Goal: Task Accomplishment & Management: Use online tool/utility

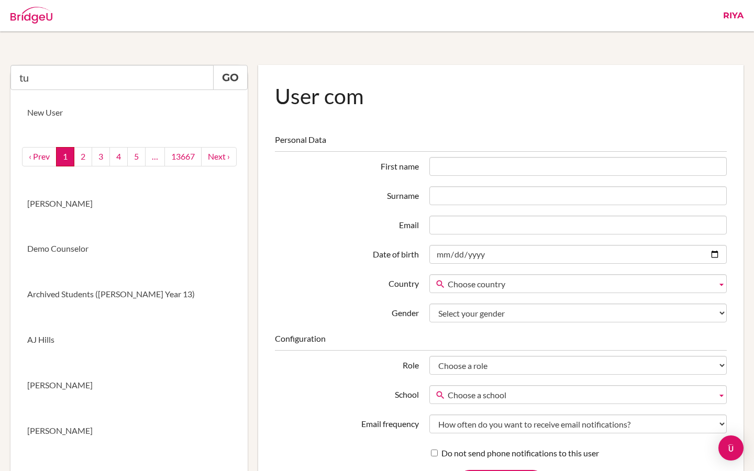
type input "t"
click at [117, 77] on input "text" at bounding box center [111, 77] width 203 height 25
paste input "Anh Nguyen"
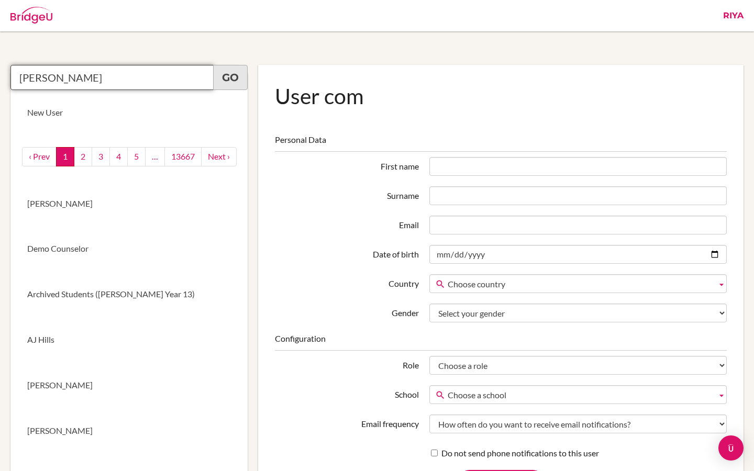
type input "Anh Nguyen"
click at [231, 80] on link "Go" at bounding box center [230, 77] width 35 height 25
click at [135, 204] on link "Kate Stonehill" at bounding box center [128, 204] width 237 height 46
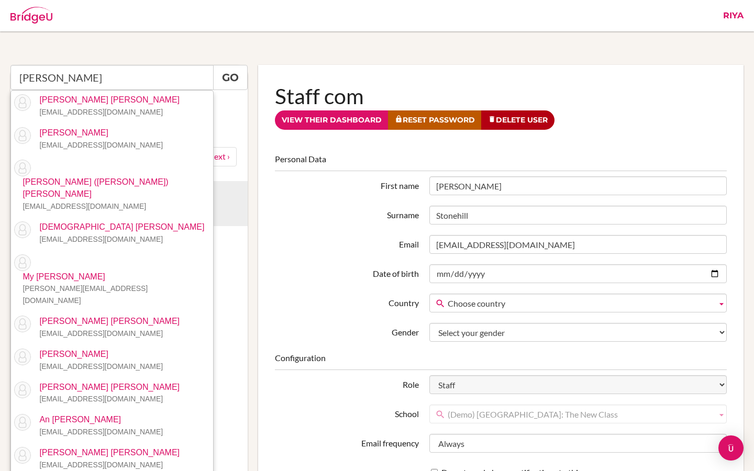
type input "[PERSON_NAME]"
click at [734, 14] on link "Riya" at bounding box center [733, 15] width 31 height 31
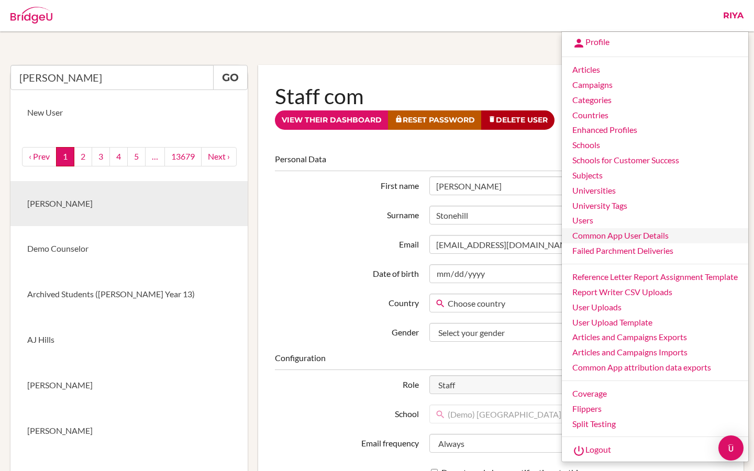
click at [597, 234] on link "Common App User Details" at bounding box center [655, 235] width 186 height 15
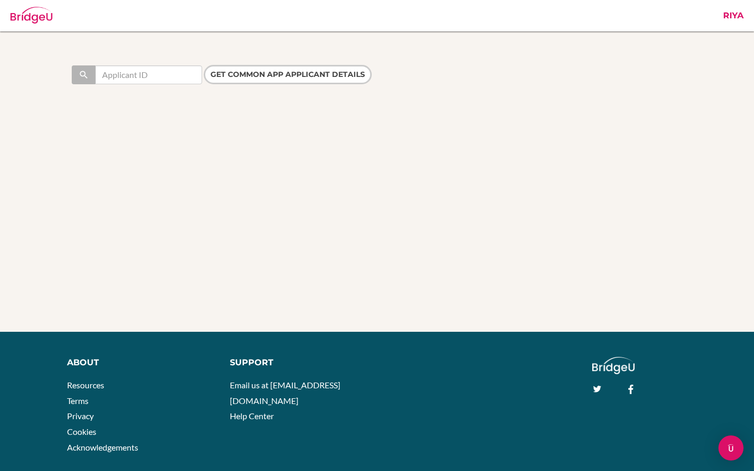
click at [727, 14] on link "Riya" at bounding box center [733, 15] width 31 height 31
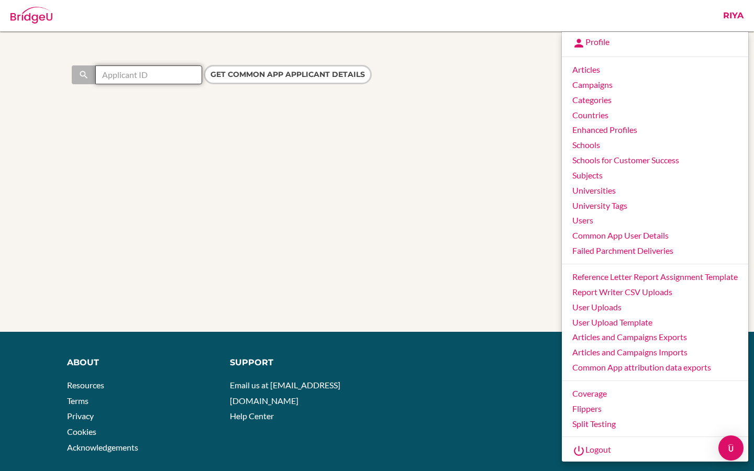
click at [162, 74] on input "text" at bounding box center [148, 74] width 107 height 19
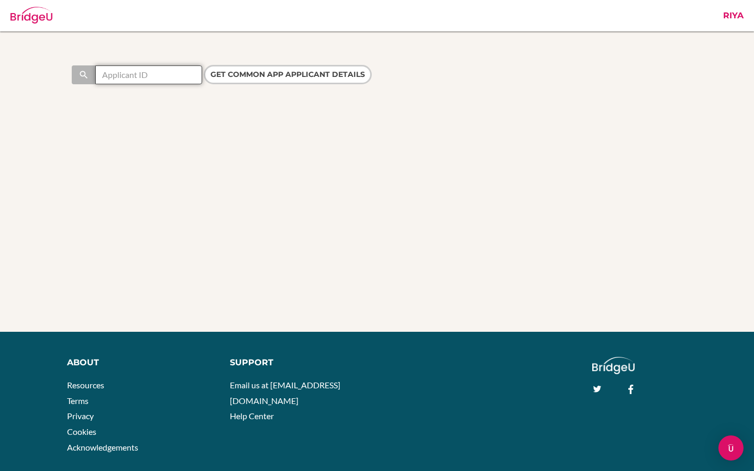
paste input "44193306"
type input "44193306"
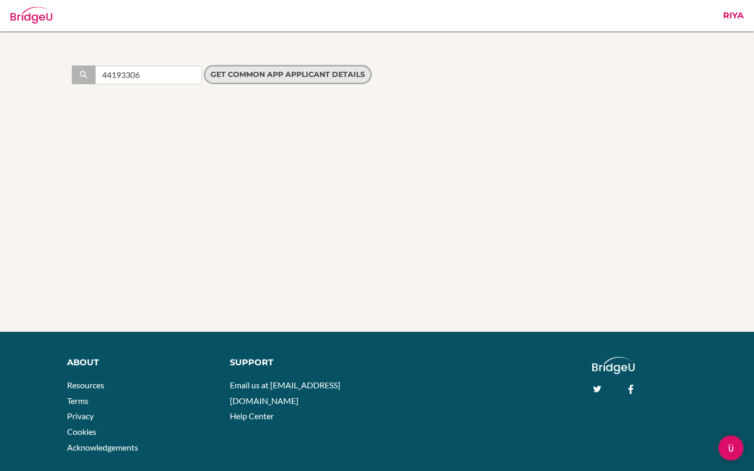
click at [262, 75] on input "Get Common App applicant details" at bounding box center [288, 74] width 168 height 19
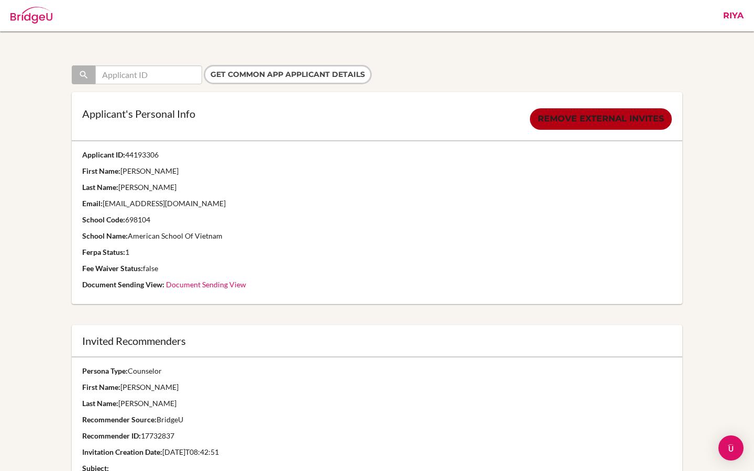
drag, startPoint x: 233, startPoint y: 238, endPoint x: 125, endPoint y: 239, distance: 108.9
click at [125, 239] on p "School Name: American School Of Vietnam" at bounding box center [377, 236] width 590 height 10
copy p ": American School Of Vietnam"
click at [731, 19] on link "Riya" at bounding box center [733, 15] width 31 height 31
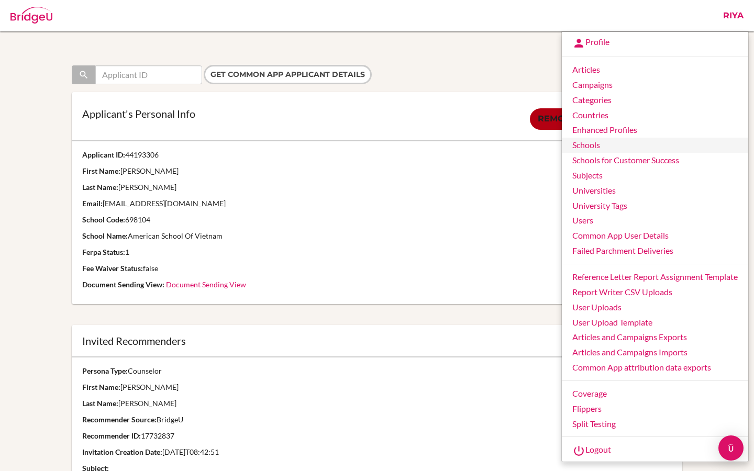
click at [589, 146] on link "Schools" at bounding box center [655, 145] width 186 height 15
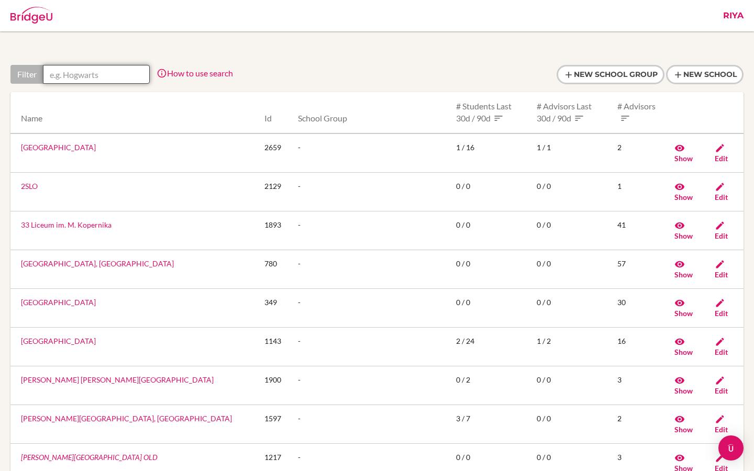
click at [93, 82] on input "text" at bounding box center [96, 74] width 107 height 19
click at [93, 76] on input "text" at bounding box center [96, 74] width 107 height 19
paste input ": American School Of Vietnam"
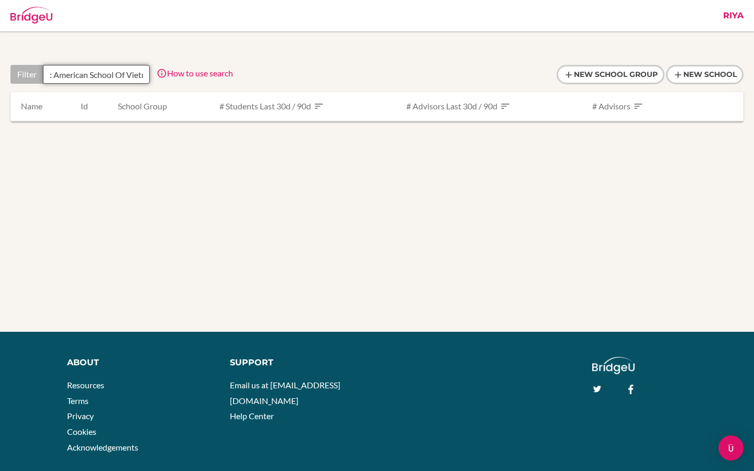
drag, startPoint x: 108, startPoint y: 75, endPoint x: 39, endPoint y: 74, distance: 69.1
click at [39, 74] on div "Filter : American School Of Vietnam" at bounding box center [79, 74] width 139 height 19
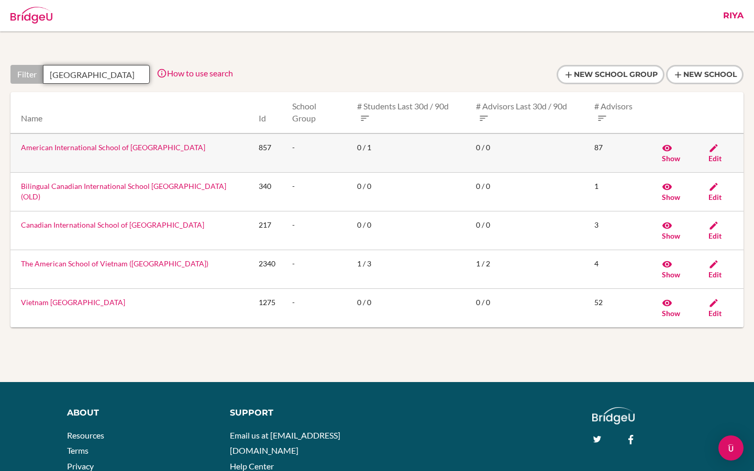
type input "Vietnam"
click at [87, 143] on link "American International School of Vietnam" at bounding box center [113, 147] width 184 height 9
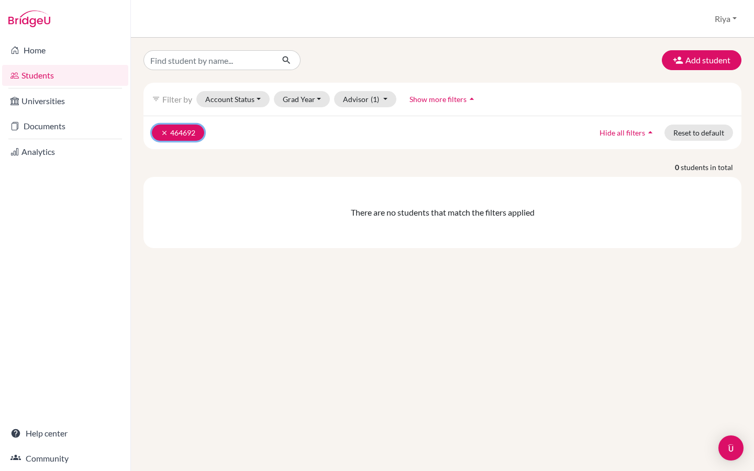
click at [190, 133] on button "clear 464692" at bounding box center [178, 133] width 52 height 16
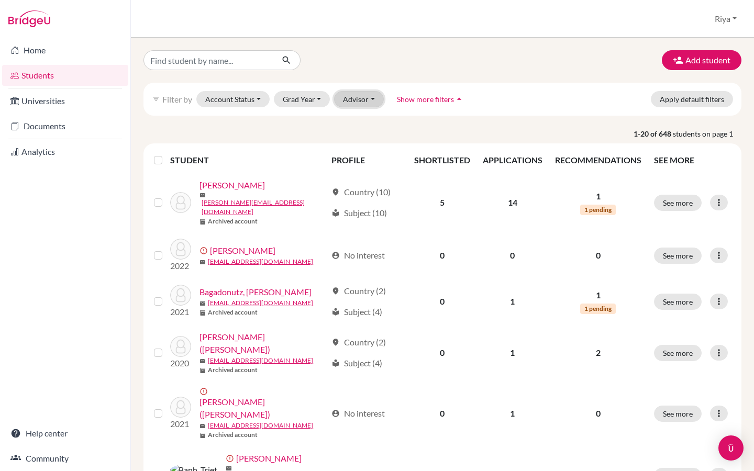
click at [365, 101] on button "Advisor" at bounding box center [359, 99] width 50 height 16
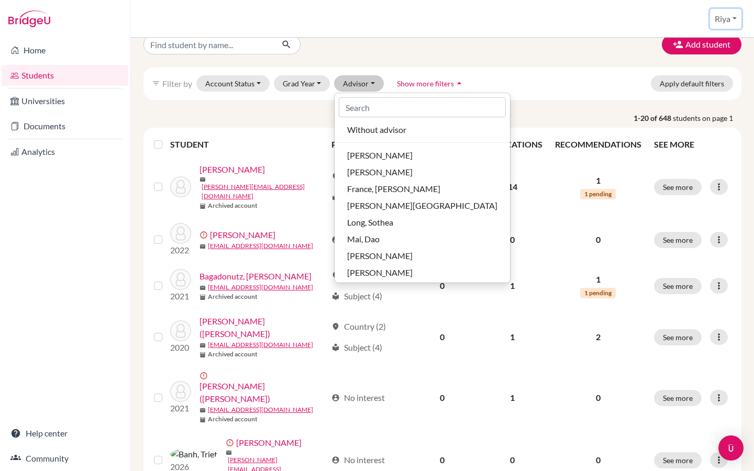
click at [721, 18] on button "Riya" at bounding box center [725, 19] width 31 height 20
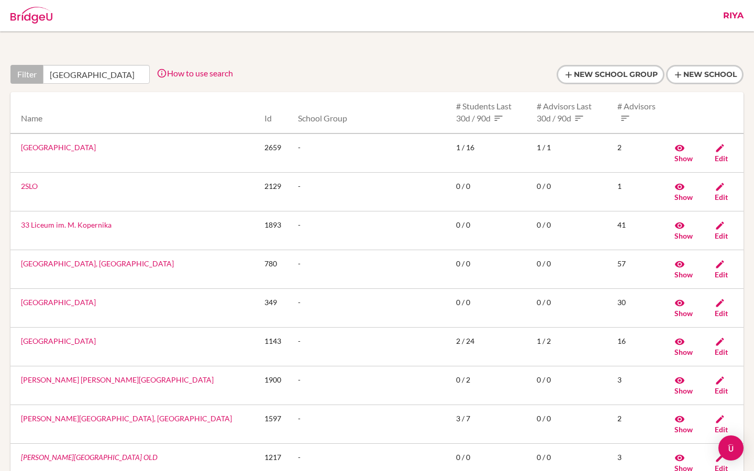
click at [53, 74] on input "Vietnam" at bounding box center [96, 74] width 107 height 19
drag, startPoint x: 86, startPoint y: 73, endPoint x: 41, endPoint y: 73, distance: 45.5
click at [41, 73] on div "Filter Vietnam" at bounding box center [79, 74] width 139 height 19
type input "Vietnam"
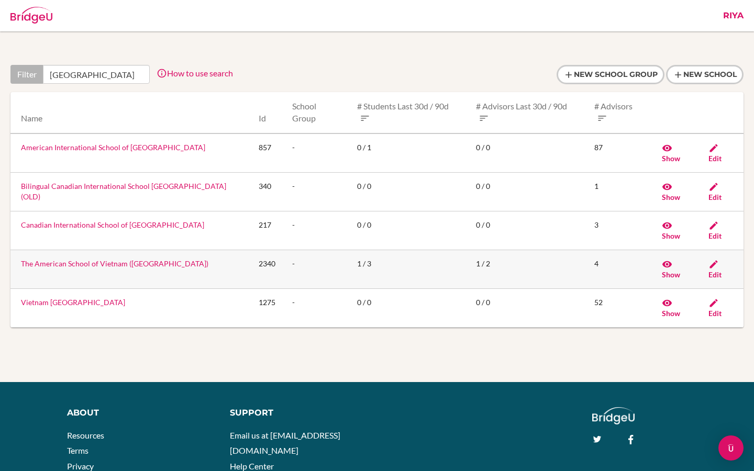
click at [87, 259] on link "The American School of Vietnam (TAS)" at bounding box center [114, 263] width 187 height 9
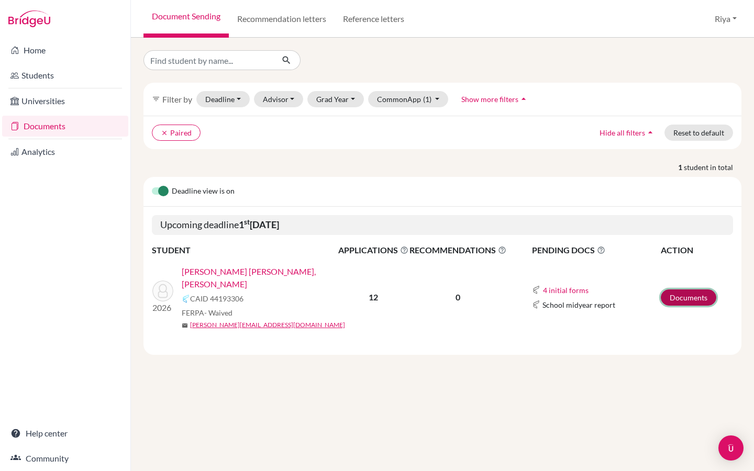
click at [700, 294] on link "Documents" at bounding box center [688, 297] width 55 height 16
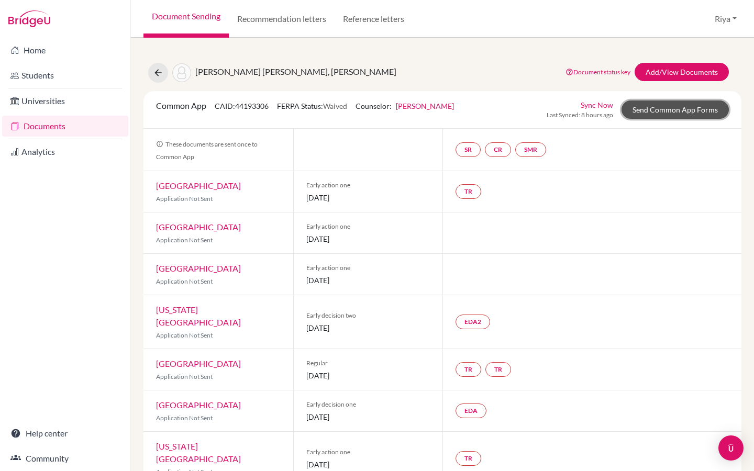
click at [698, 110] on link "Send Common App Forms" at bounding box center [674, 110] width 107 height 18
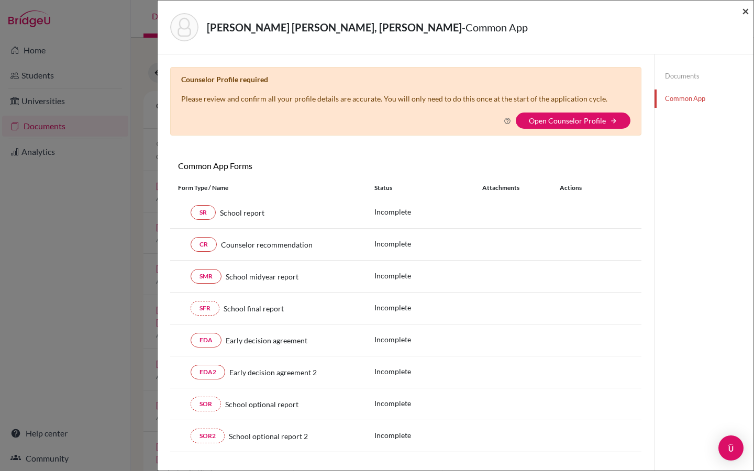
click at [745, 13] on span "×" at bounding box center [745, 10] width 7 height 15
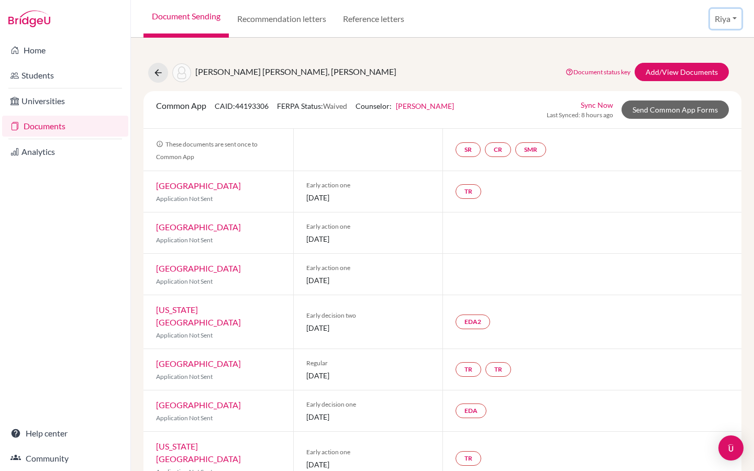
click at [728, 14] on button "Riya" at bounding box center [725, 19] width 31 height 20
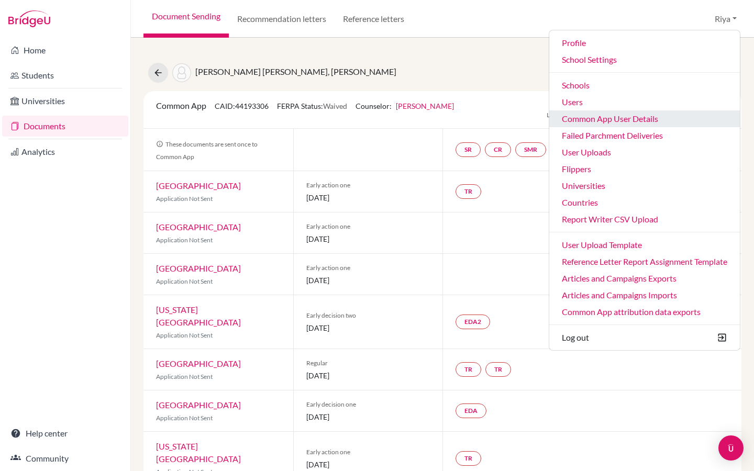
click at [586, 121] on link "Common App User Details" at bounding box center [644, 118] width 191 height 17
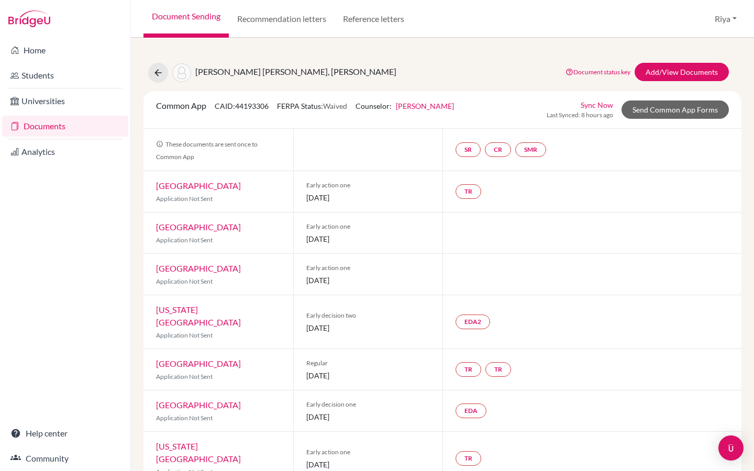
drag, startPoint x: 273, startPoint y: 108, endPoint x: 239, endPoint y: 108, distance: 34.0
click at [239, 108] on div "Common App CAID: 44193306 FERPA Status: Waived Counselor: Dana Hamilton First N…" at bounding box center [305, 109] width 314 height 20
drag, startPoint x: 238, startPoint y: 108, endPoint x: 280, endPoint y: 108, distance: 41.9
click at [280, 108] on div "Common App CAID: 44193306 FERPA Status: Waived Counselor: Dana Hamilton First N…" at bounding box center [305, 109] width 314 height 20
copy span "44193306"
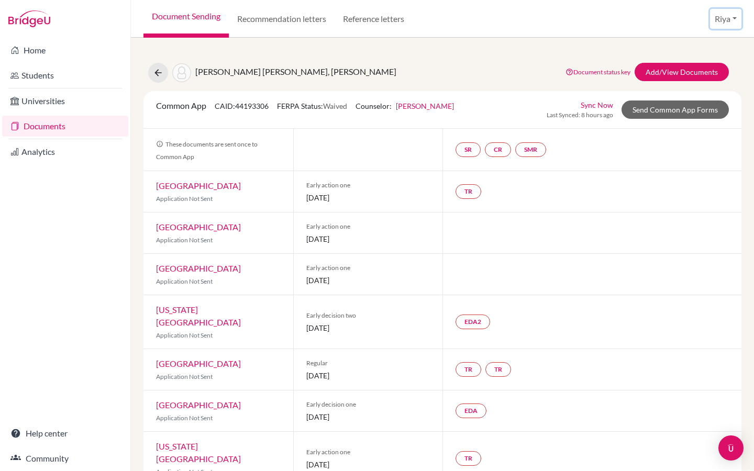
click at [721, 21] on button "Riya" at bounding box center [725, 19] width 31 height 20
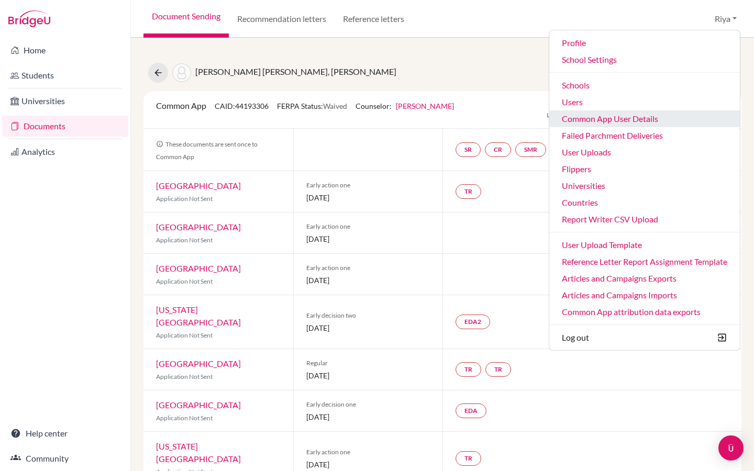
click at [617, 120] on link "Common App User Details" at bounding box center [644, 118] width 191 height 17
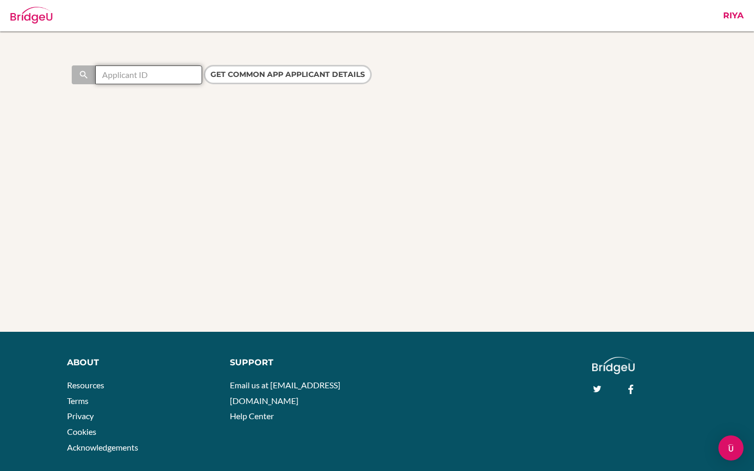
click at [179, 74] on input "text" at bounding box center [148, 74] width 107 height 19
paste input "44193306"
type input "44193306"
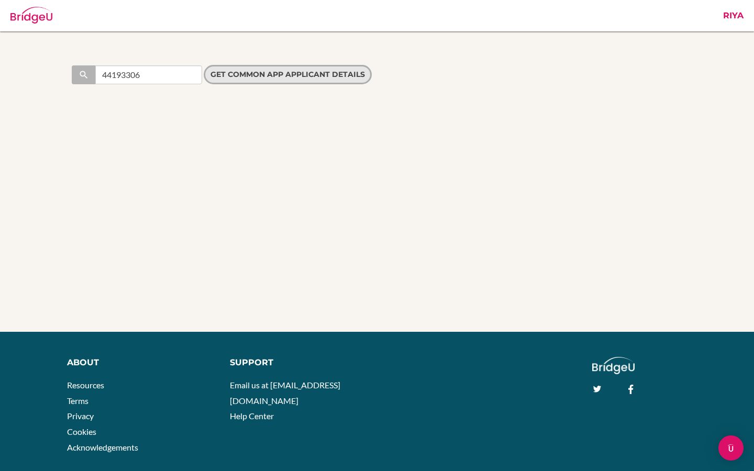
click at [266, 77] on input "Get Common App applicant details" at bounding box center [288, 74] width 168 height 19
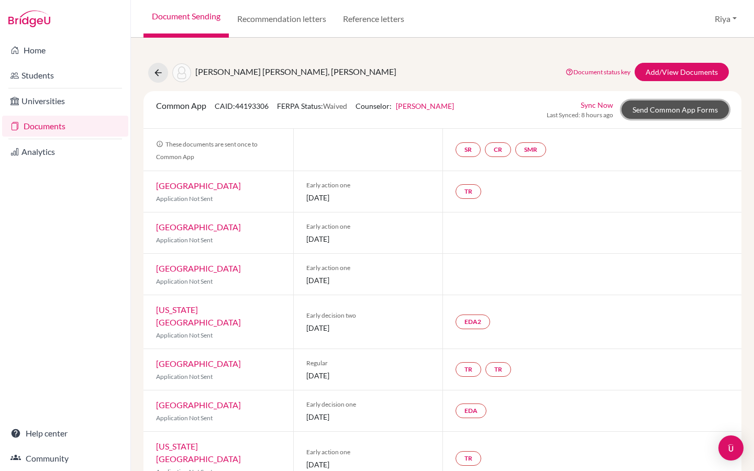
click at [639, 111] on link "Send Common App Forms" at bounding box center [674, 110] width 107 height 18
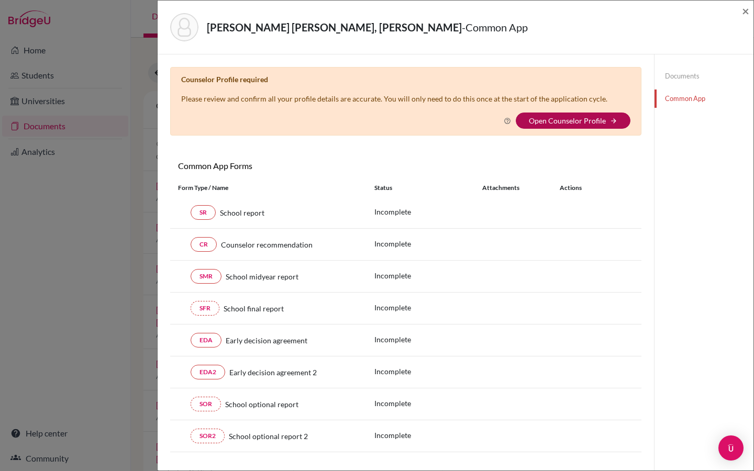
click at [550, 124] on link "Open Counselor Profile" at bounding box center [567, 120] width 77 height 9
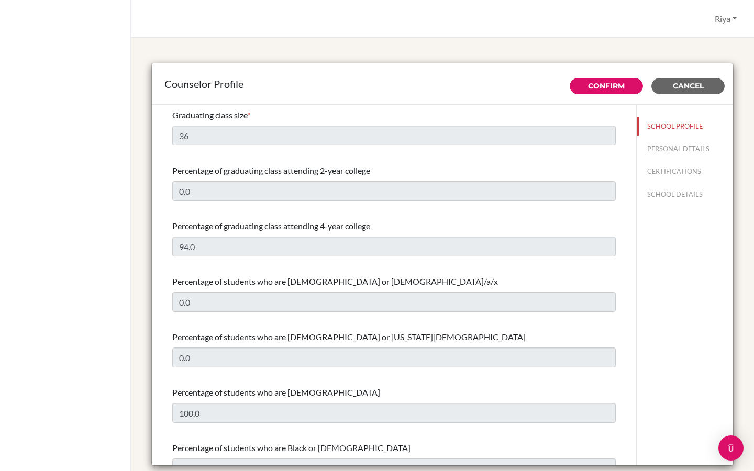
select select "0"
select select "314972"
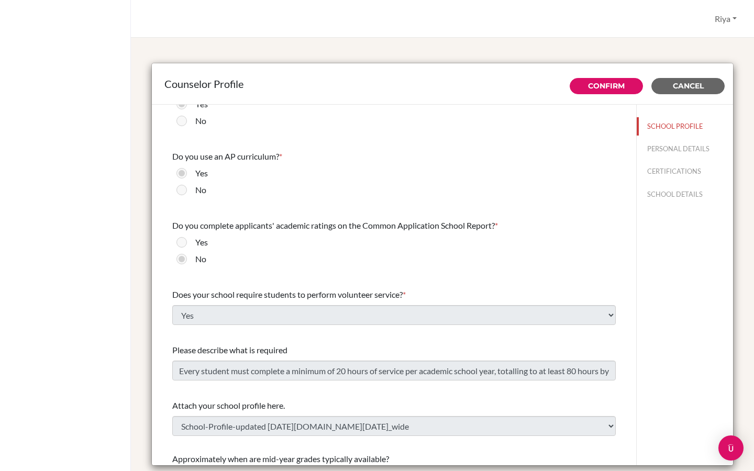
scroll to position [1086, 0]
click at [670, 147] on button "PERSONAL DETAILS" at bounding box center [685, 149] width 96 height 18
type input "[PERSON_NAME]"
type input "Advisor"
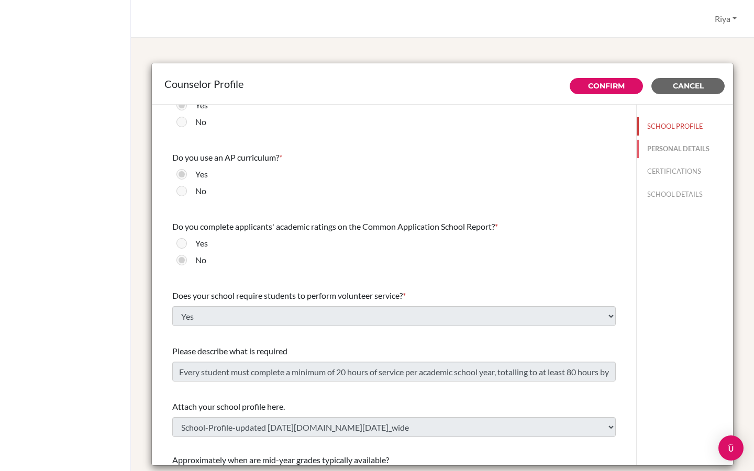
type input "84.28-3519-2223"
type input "dana.hamilton@mytas.edu.vn"
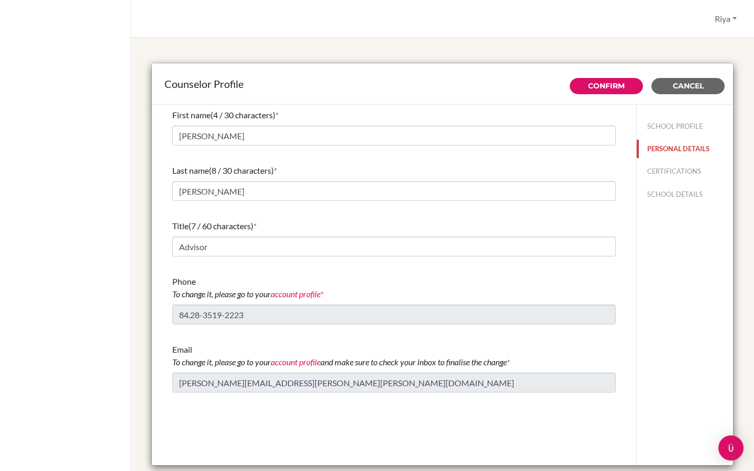
scroll to position [0, 0]
click at [686, 88] on span "Cancel" at bounding box center [688, 85] width 31 height 9
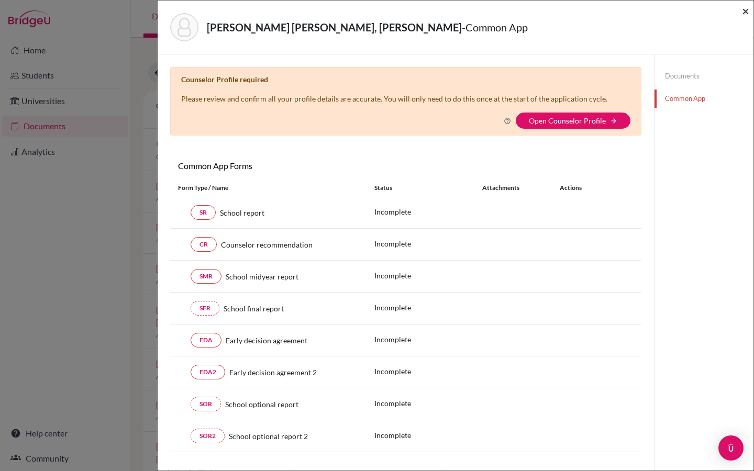
click at [746, 13] on span "×" at bounding box center [745, 10] width 7 height 15
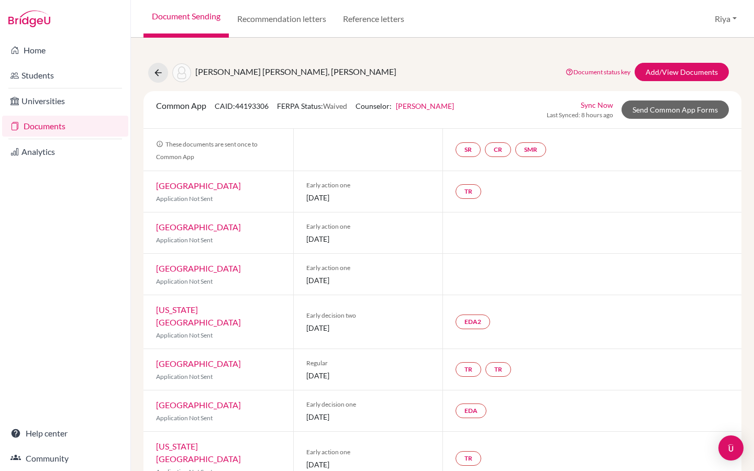
drag, startPoint x: 275, startPoint y: 106, endPoint x: 235, endPoint y: 106, distance: 40.3
click at [235, 106] on div "Common App CAID: 44193306 FERPA Status: Waived Counselor: Dana Hamilton First N…" at bounding box center [305, 109] width 314 height 20
copy span "44193306"
click at [720, 21] on button "Riya" at bounding box center [725, 19] width 31 height 20
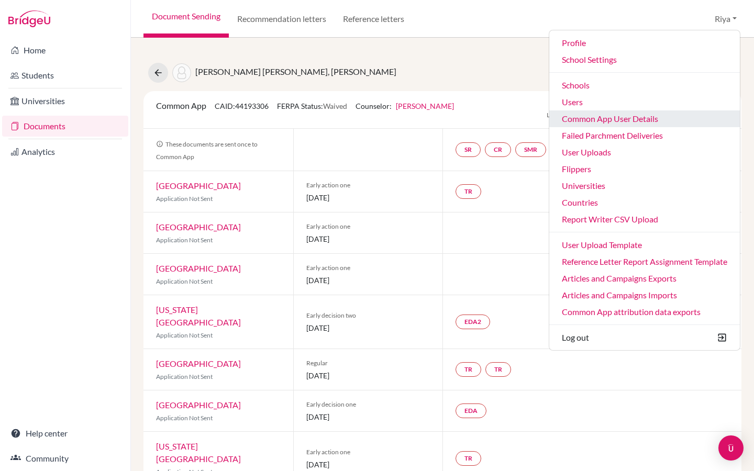
click at [610, 120] on link "Common App User Details" at bounding box center [644, 118] width 191 height 17
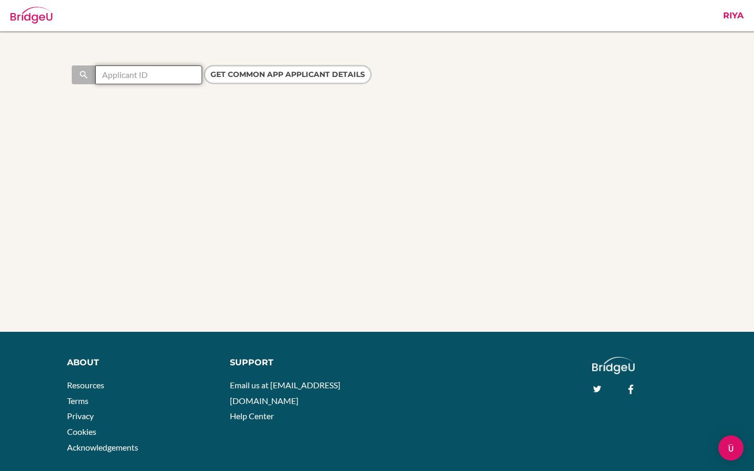
click at [166, 75] on input "text" at bounding box center [148, 74] width 107 height 19
paste input "44193306"
type input "44193306"
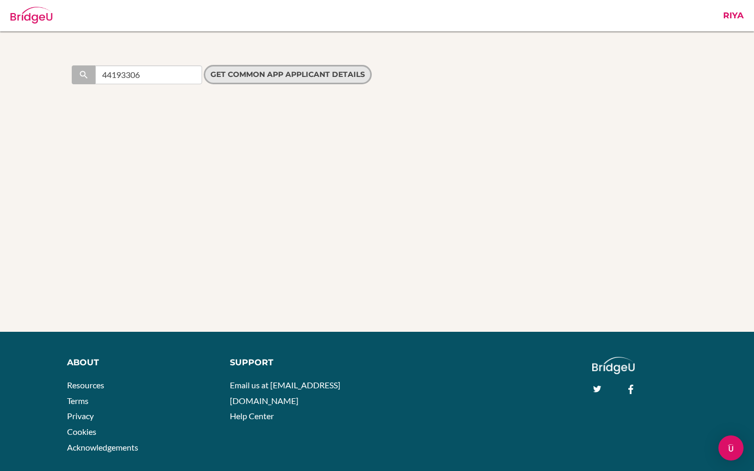
click at [252, 75] on input "Get Common App applicant details" at bounding box center [288, 74] width 168 height 19
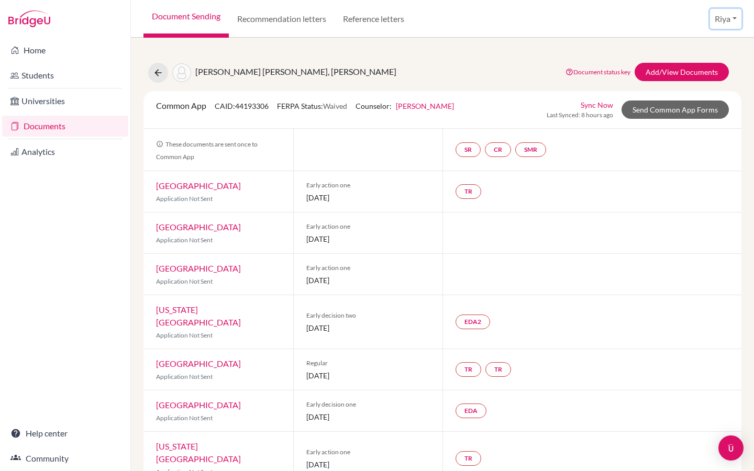
click at [722, 19] on button "Riya" at bounding box center [725, 19] width 31 height 20
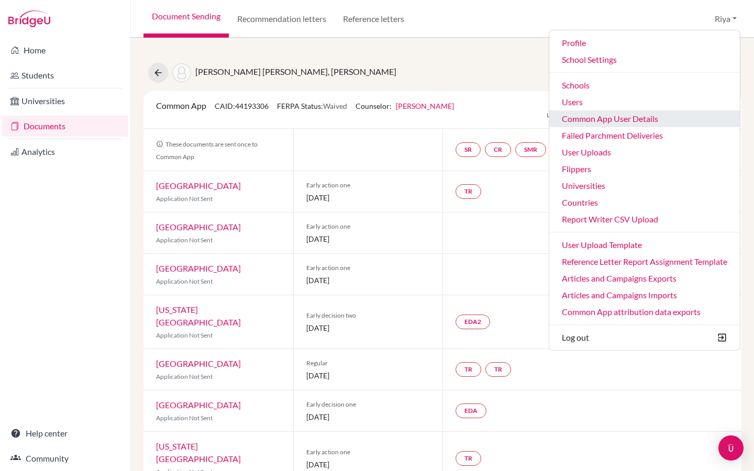
click at [589, 121] on link "Common App User Details" at bounding box center [644, 118] width 191 height 17
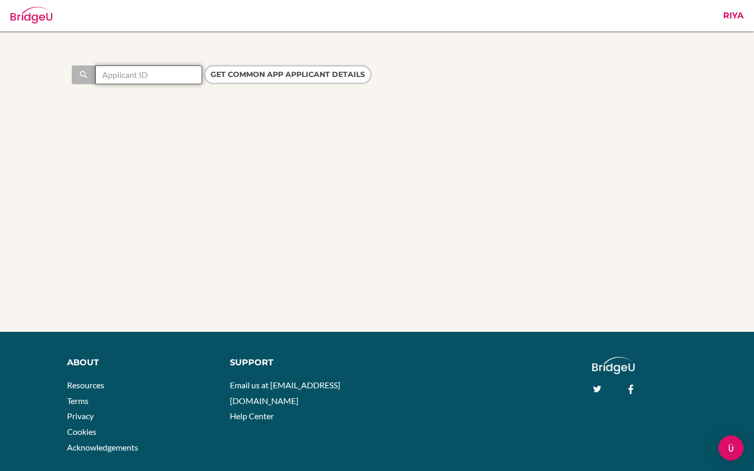
click at [149, 76] on input "text" at bounding box center [148, 74] width 107 height 19
paste input "44193306"
type input "44193306"
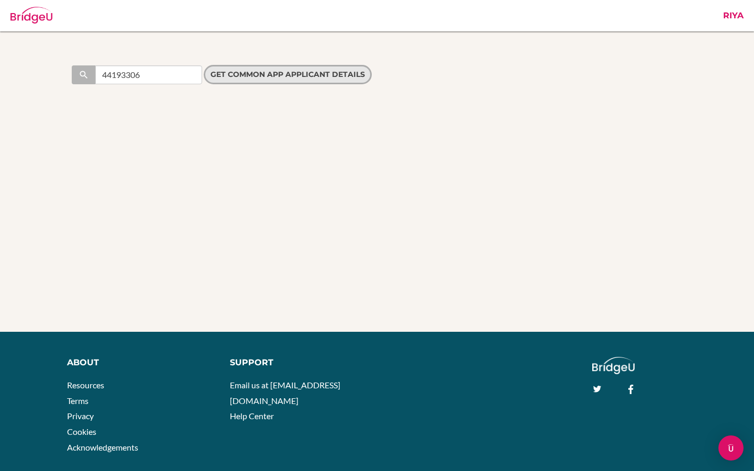
click at [248, 72] on input "Get Common App applicant details" at bounding box center [288, 74] width 168 height 19
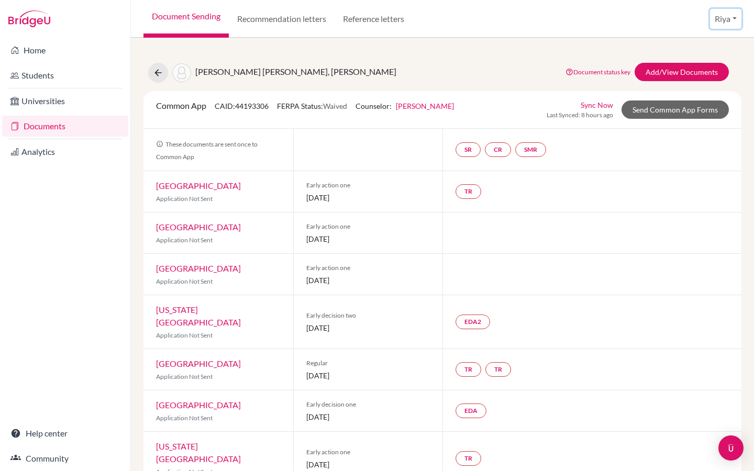
click at [725, 23] on button "Riya" at bounding box center [725, 19] width 31 height 20
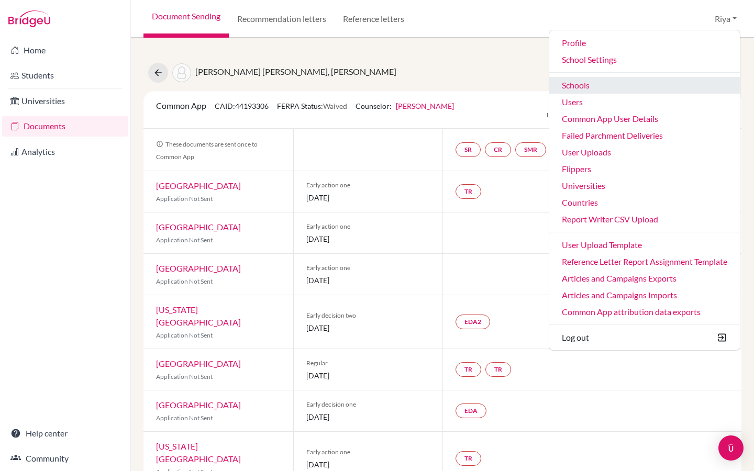
click at [597, 87] on link "Schools" at bounding box center [644, 85] width 191 height 17
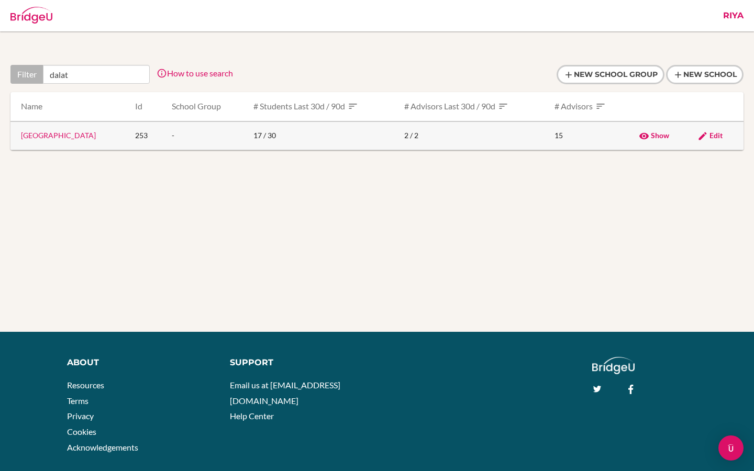
type input "dalat"
click at [66, 135] on link "Dalat International School" at bounding box center [58, 135] width 75 height 9
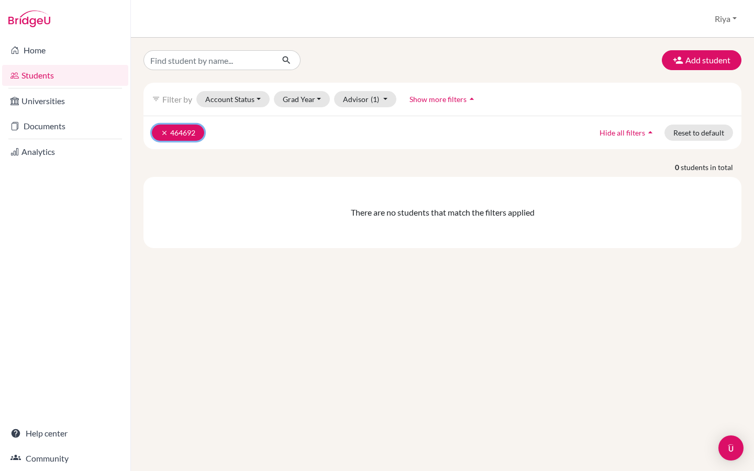
click at [180, 128] on button "clear 464692" at bounding box center [178, 133] width 52 height 16
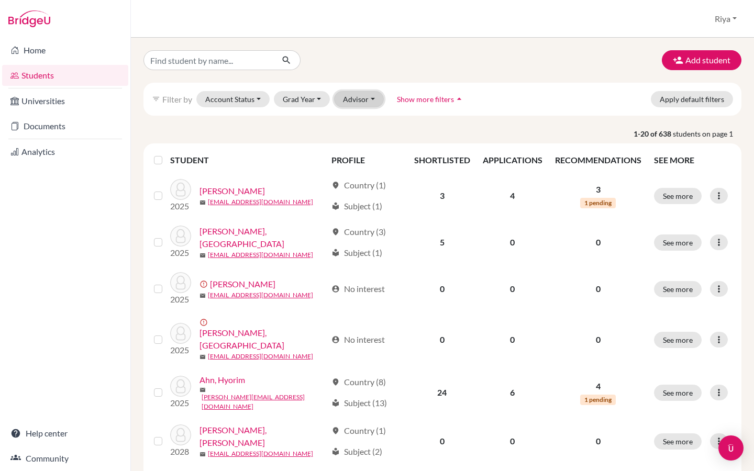
click at [359, 100] on button "Advisor" at bounding box center [359, 99] width 50 height 16
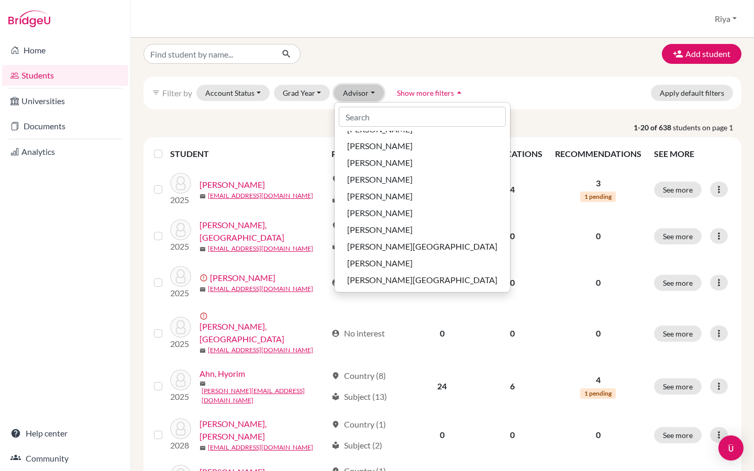
scroll to position [74, 0]
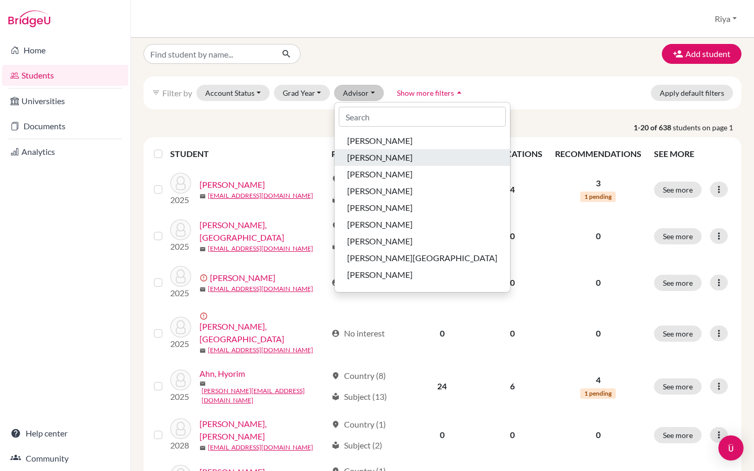
click at [371, 161] on span "[PERSON_NAME]" at bounding box center [379, 157] width 65 height 13
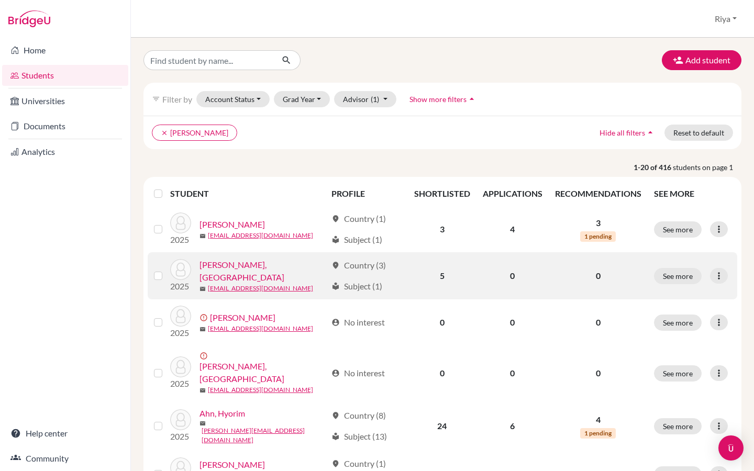
click at [232, 270] on link "Abdulla, Madison" at bounding box center [262, 271] width 127 height 25
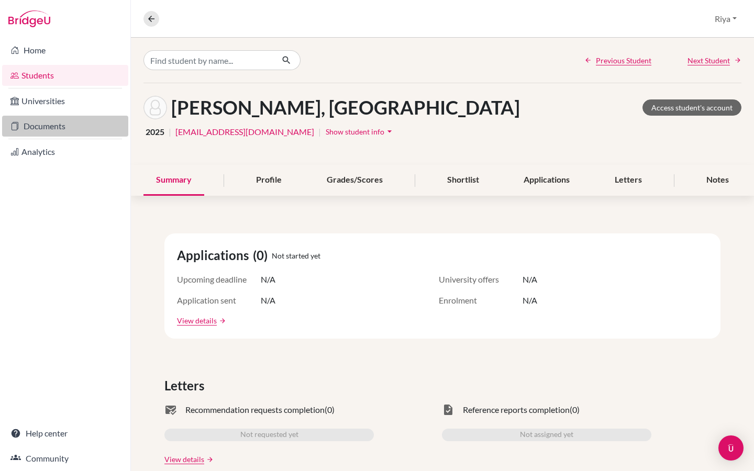
click at [70, 127] on link "Documents" at bounding box center [65, 126] width 126 height 21
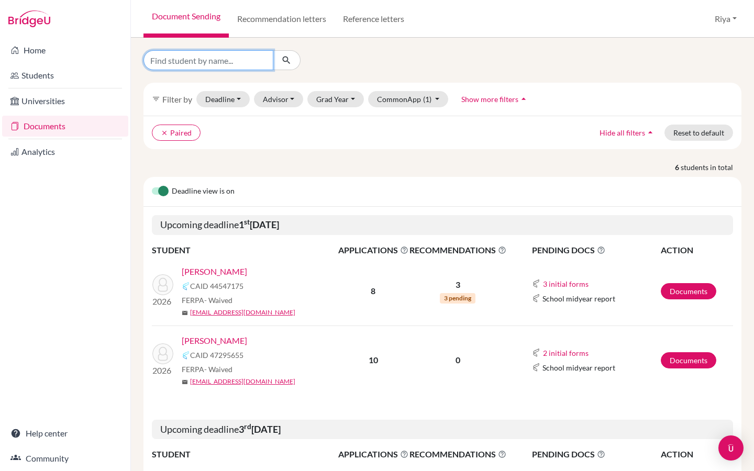
click at [204, 58] on input "Find student by name..." at bounding box center [208, 60] width 130 height 20
paste input "Michaela Parsley."
type input "Michaela Parsley"
click at [55, 129] on link "Documents" at bounding box center [65, 126] width 126 height 21
click at [180, 132] on button "clear Paired" at bounding box center [176, 133] width 49 height 16
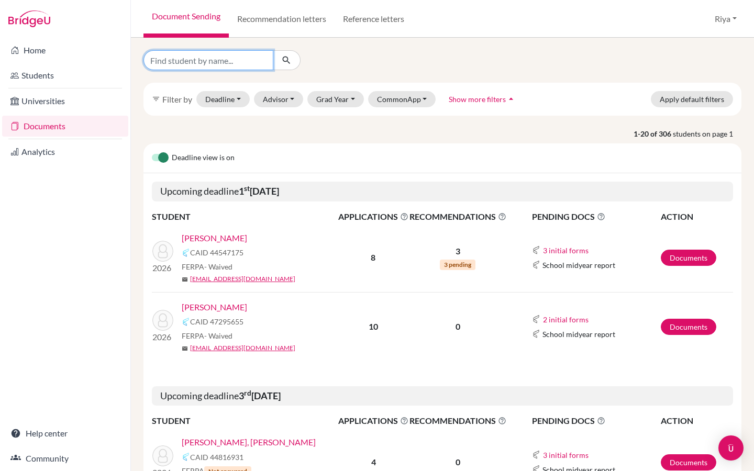
click at [240, 62] on input "Find student by name..." at bounding box center [208, 60] width 130 height 20
paste input "[PERSON_NAME]."
type input "[PERSON_NAME]"
click at [286, 59] on icon "submit" at bounding box center [286, 60] width 10 height 10
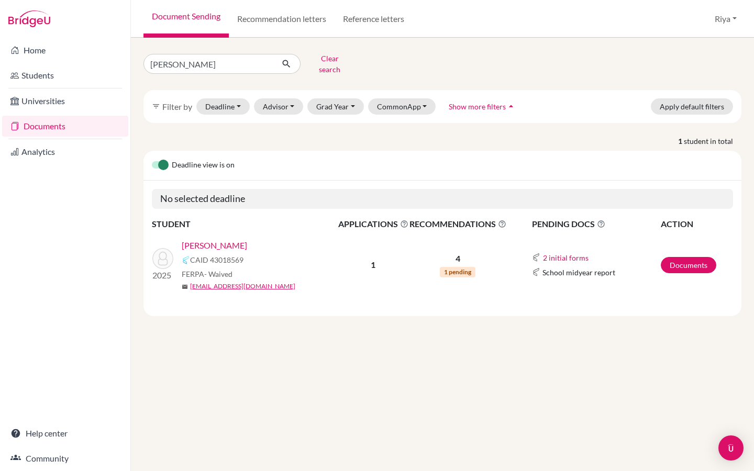
click at [225, 240] on link "[PERSON_NAME]" at bounding box center [214, 245] width 65 height 13
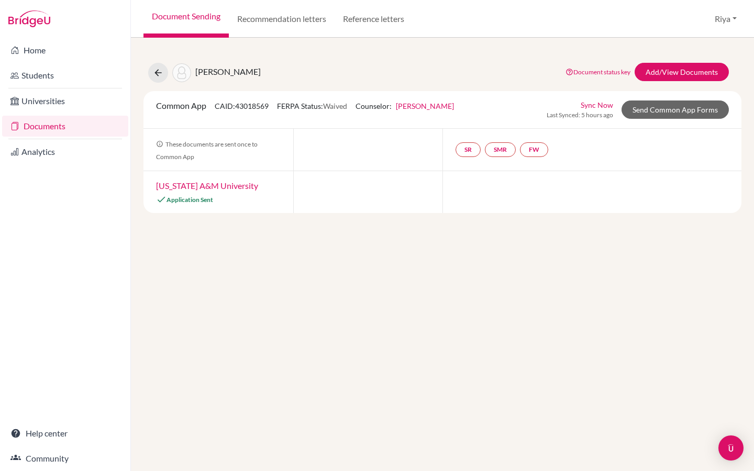
click at [409, 108] on link "[PERSON_NAME]" at bounding box center [425, 106] width 58 height 9
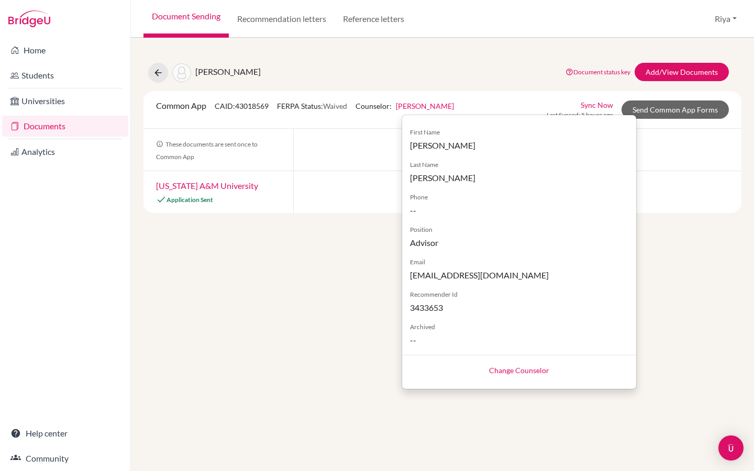
click at [423, 108] on link "[PERSON_NAME]" at bounding box center [425, 106] width 58 height 9
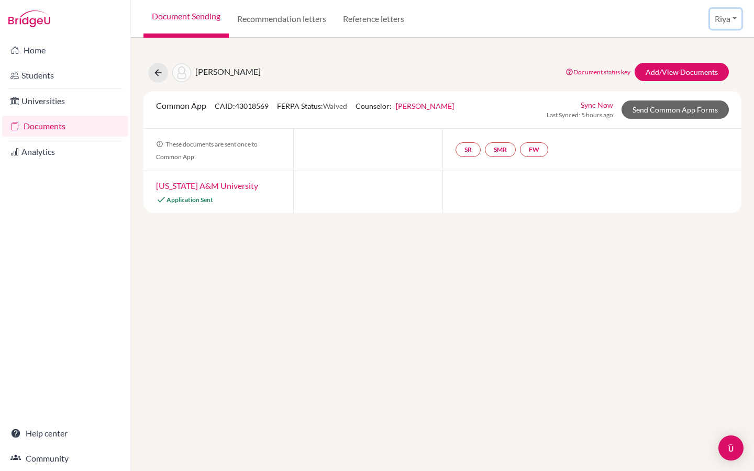
click at [723, 21] on button "Riya" at bounding box center [725, 19] width 31 height 20
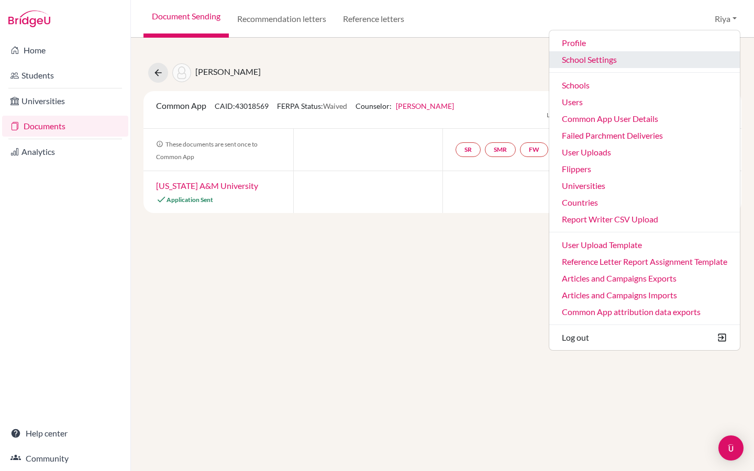
click at [593, 61] on link "School Settings" at bounding box center [644, 59] width 191 height 17
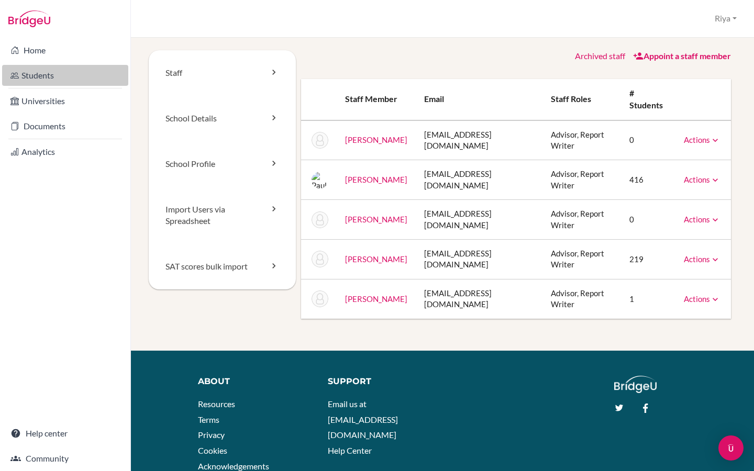
click at [52, 75] on link "Students" at bounding box center [65, 75] width 126 height 21
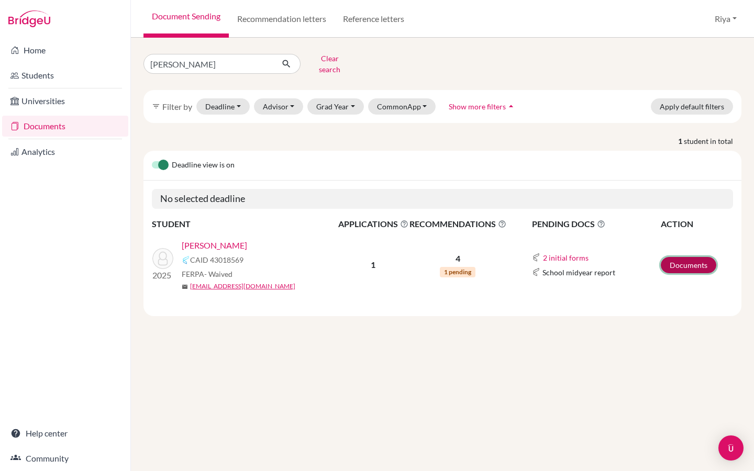
click at [699, 257] on link "Documents" at bounding box center [688, 265] width 55 height 16
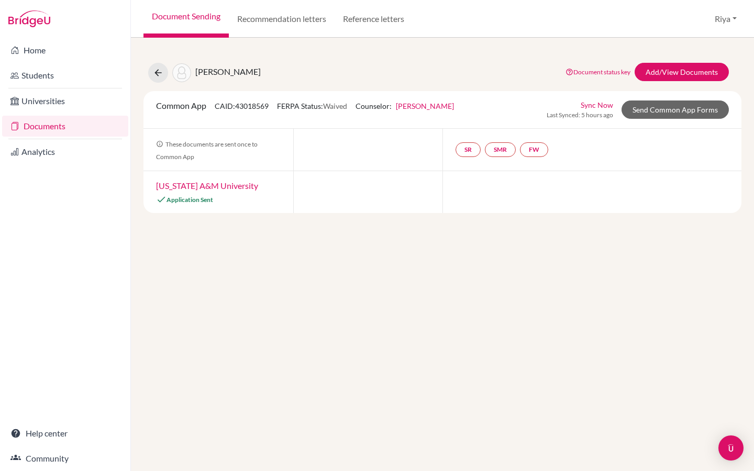
click at [410, 106] on link "[PERSON_NAME]" at bounding box center [425, 106] width 58 height 9
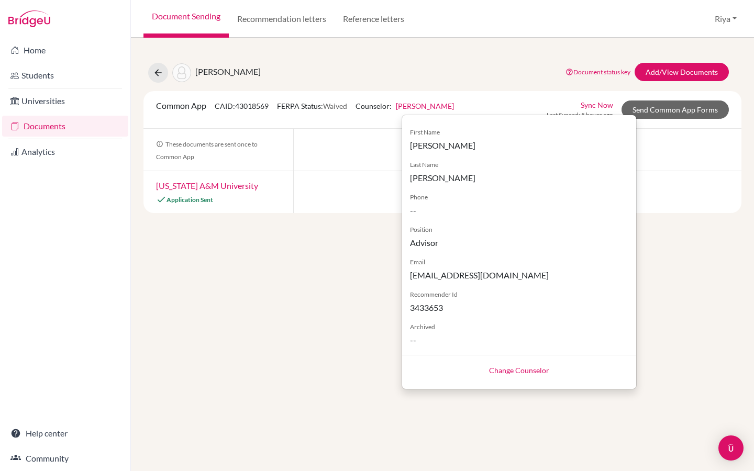
click at [506, 365] on div "Change Counselor" at bounding box center [519, 370] width 234 height 30
click at [505, 374] on link "Change Counselor" at bounding box center [519, 370] width 60 height 9
select select "19504"
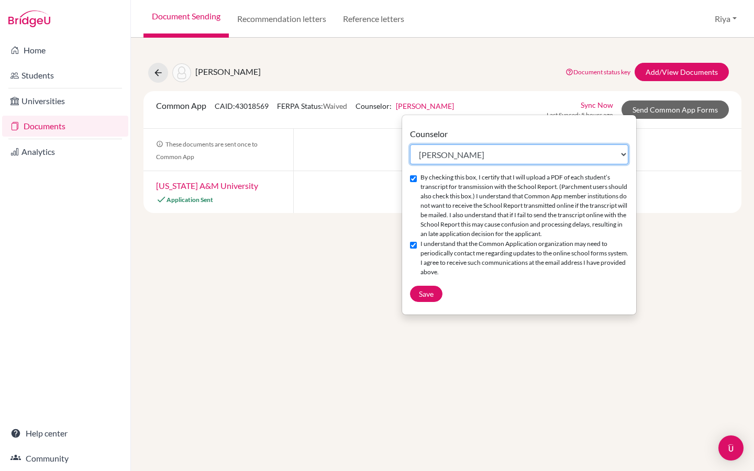
click at [473, 155] on select "Select counselor [PERSON_NAME] [PERSON_NAME] [PERSON_NAME] [PERSON_NAME]" at bounding box center [519, 154] width 218 height 20
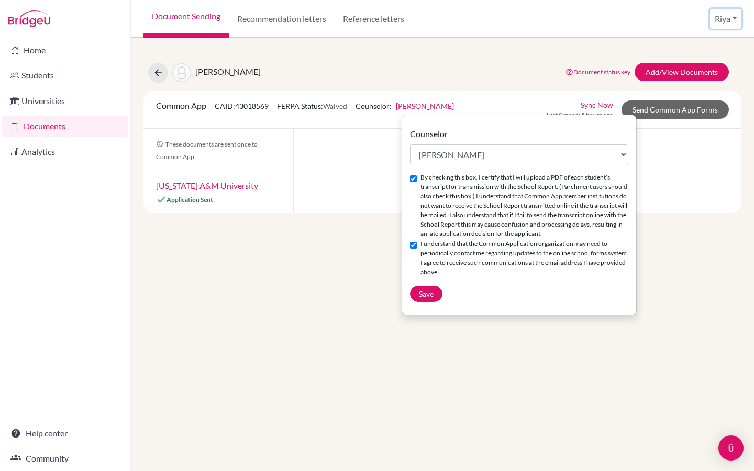
click at [726, 22] on button "Riya" at bounding box center [725, 19] width 31 height 20
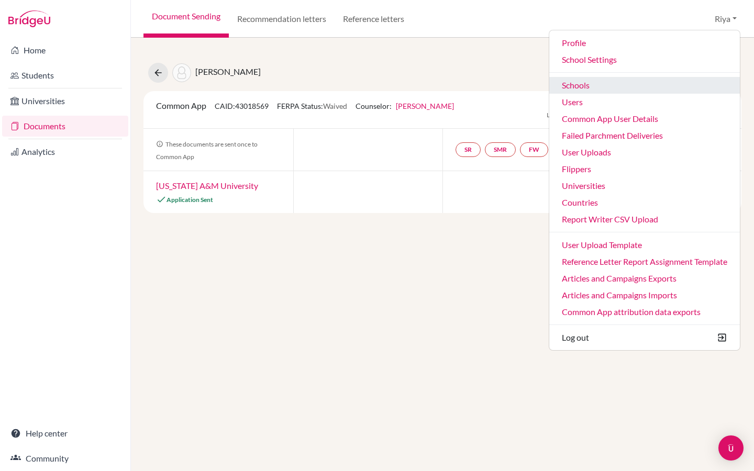
click at [577, 90] on link "Schools" at bounding box center [644, 85] width 191 height 17
click at [581, 87] on link "Schools" at bounding box center [644, 85] width 191 height 17
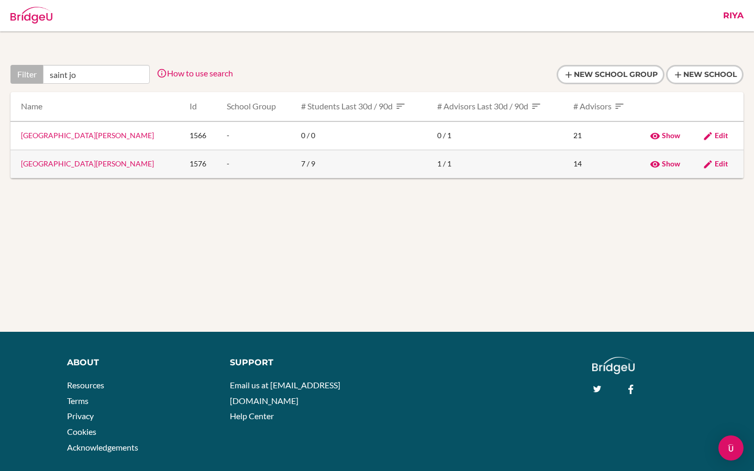
type input "saint jo"
click at [48, 162] on link "Saint Joseph School" at bounding box center [87, 163] width 133 height 9
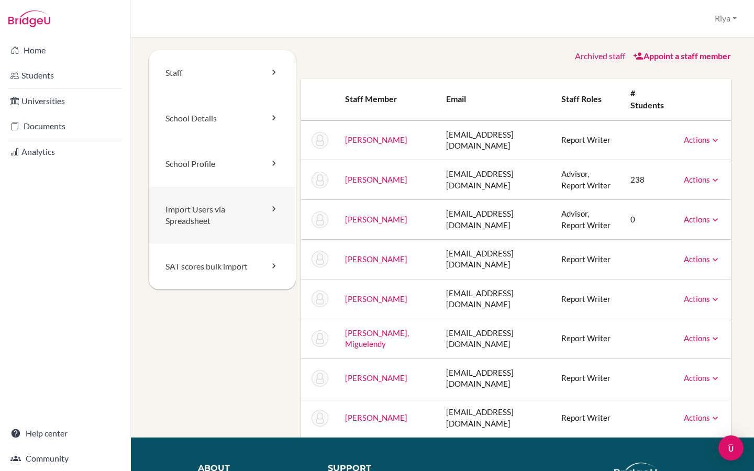
click at [226, 217] on link "Import Users via Spreadsheet" at bounding box center [222, 216] width 147 height 58
